Goal: Transaction & Acquisition: Download file/media

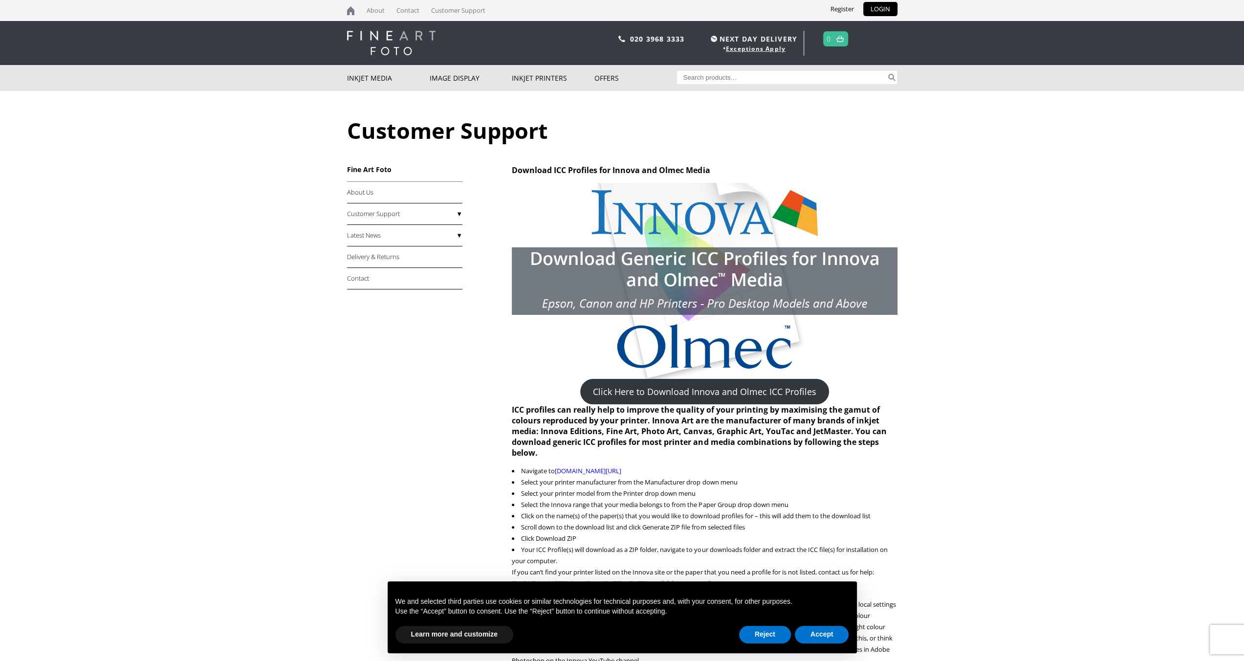
click at [513, 165] on div "Customer Support Download ICC Profiles for Innova and Olmec Media Click Here to…" at bounding box center [622, 396] width 550 height 610
click at [785, 176] on h2 "Download ICC Profiles for Innova and Olmec Media" at bounding box center [704, 170] width 385 height 11
click at [580, 379] on link "Click Here to Download Innova and Olmec ICC Profiles" at bounding box center [704, 391] width 249 height 25
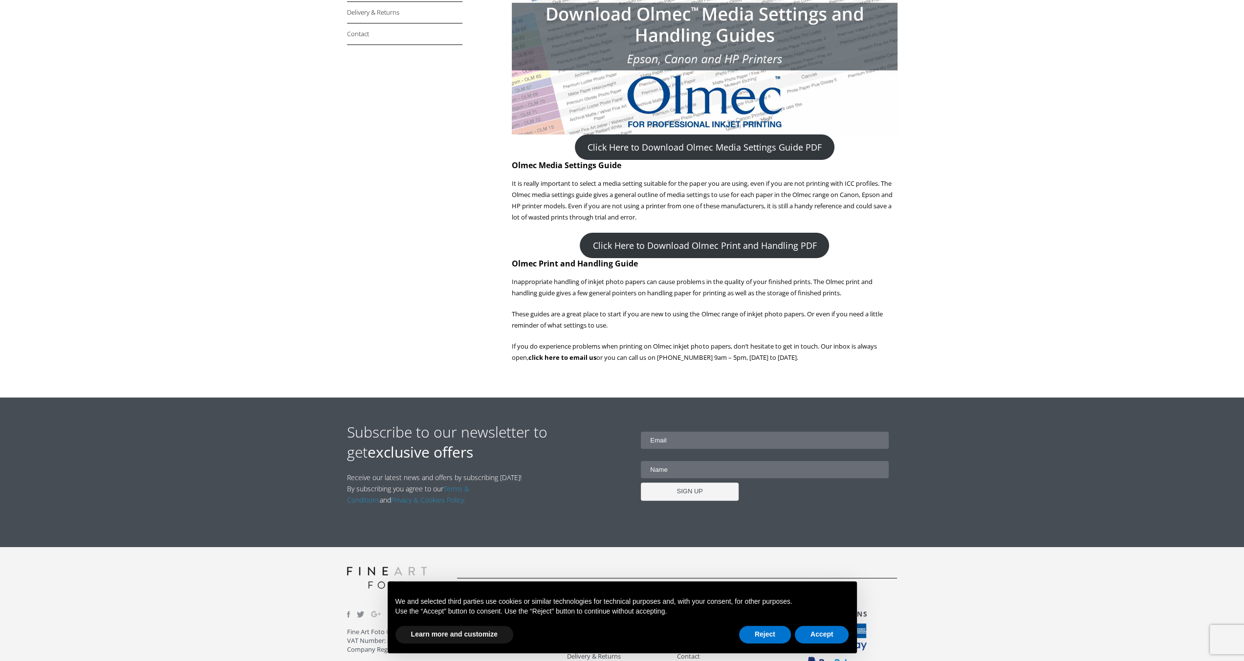
scroll to position [98, 0]
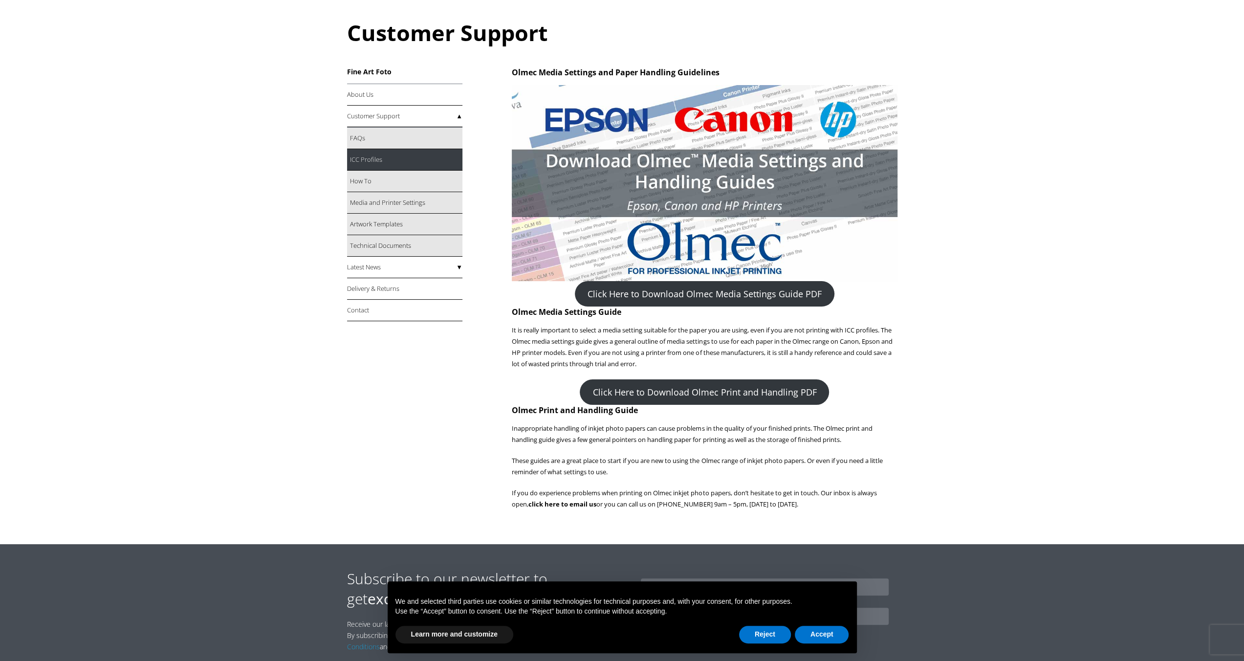
click at [375, 155] on link "ICC Profiles" at bounding box center [404, 160] width 115 height 22
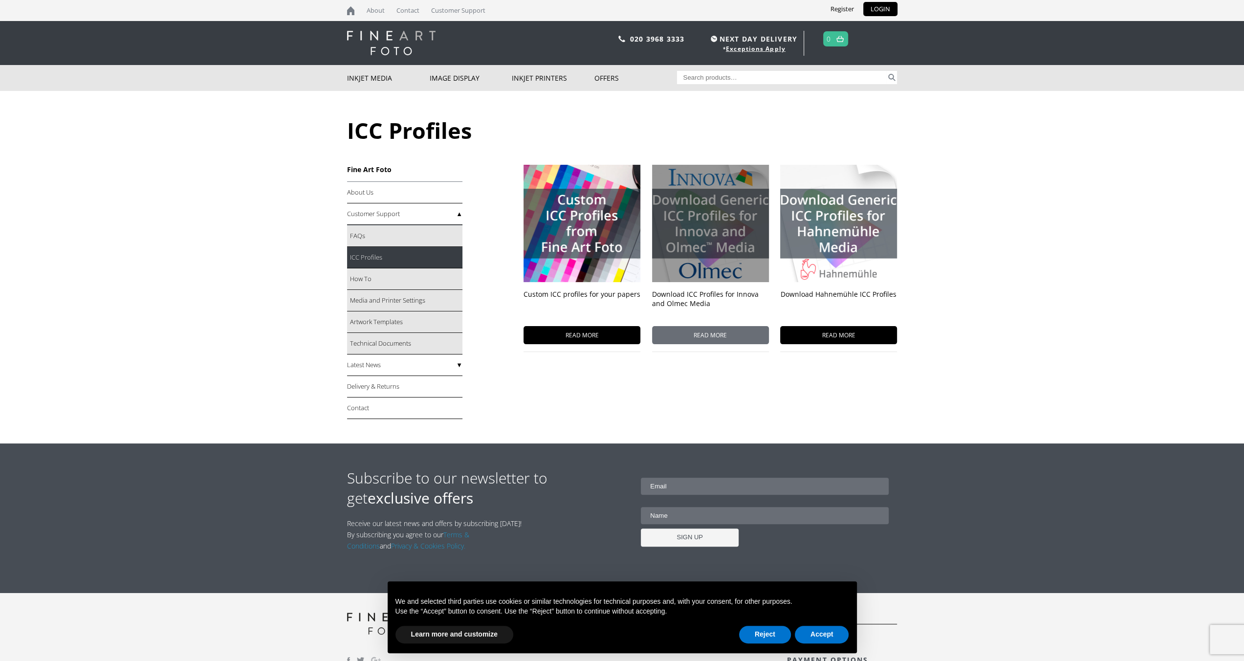
click at [707, 336] on span "READ MORE" at bounding box center [710, 335] width 117 height 18
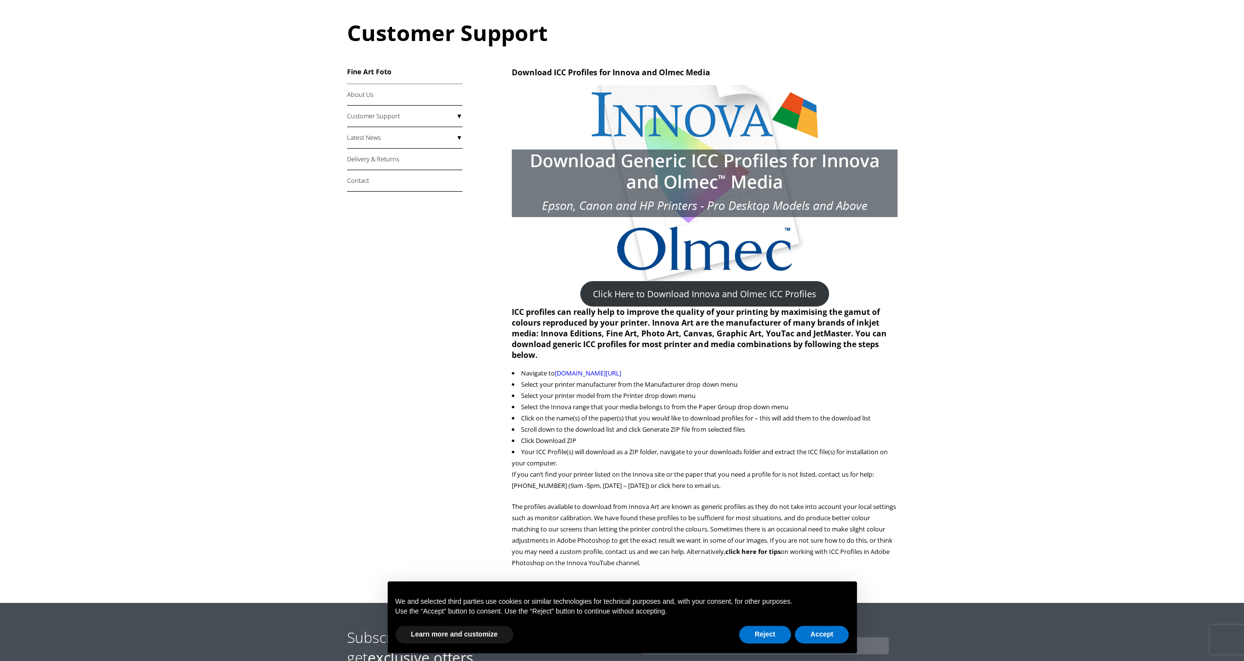
scroll to position [244, 0]
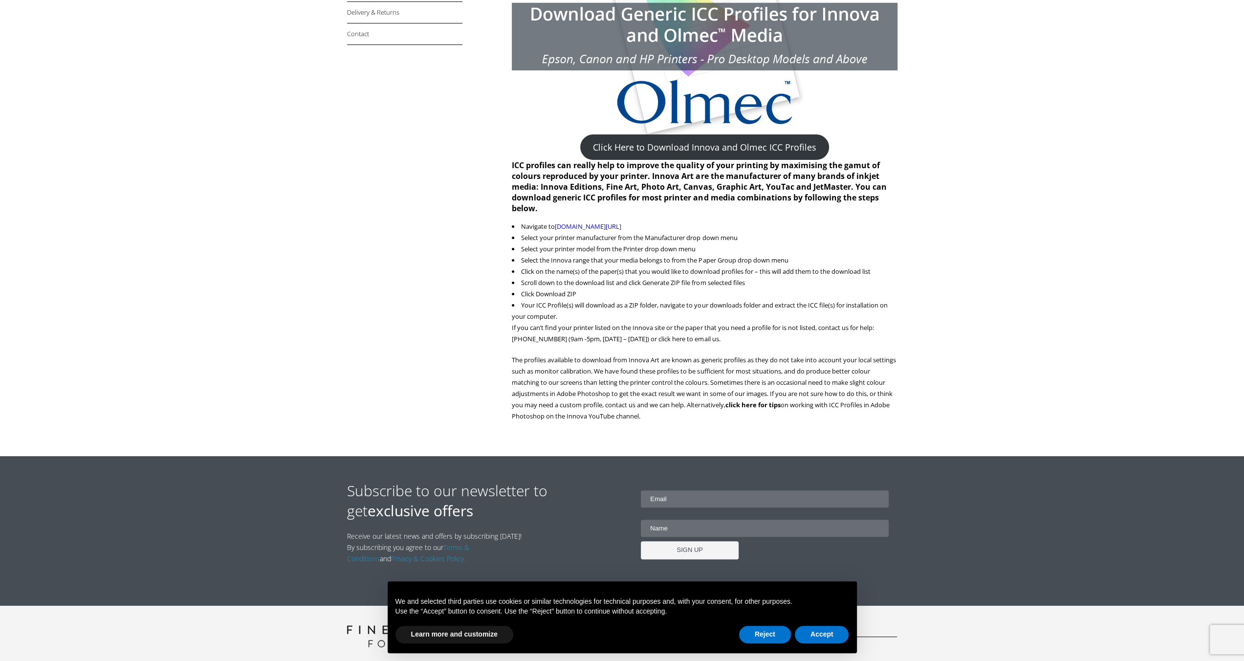
click at [697, 146] on link "Click Here to Download Innova and Olmec ICC Profiles" at bounding box center [704, 146] width 249 height 25
